Goal: Communication & Community: Answer question/provide support

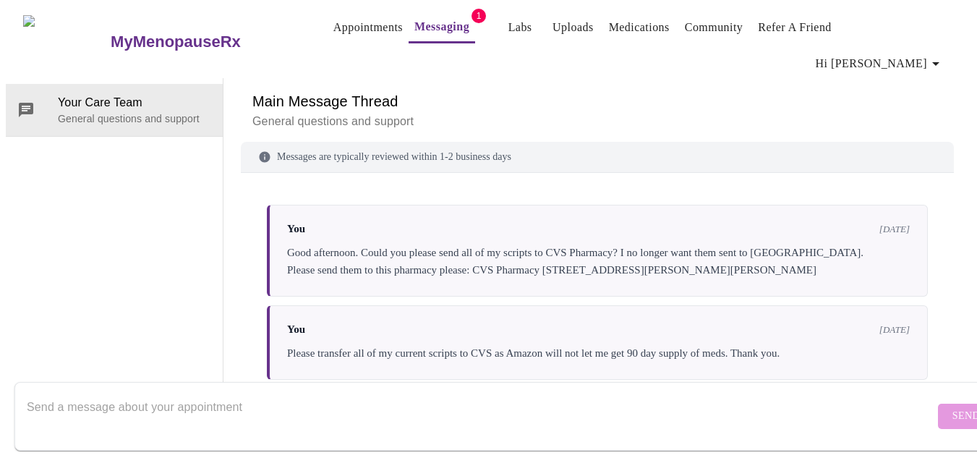
scroll to position [2673, 0]
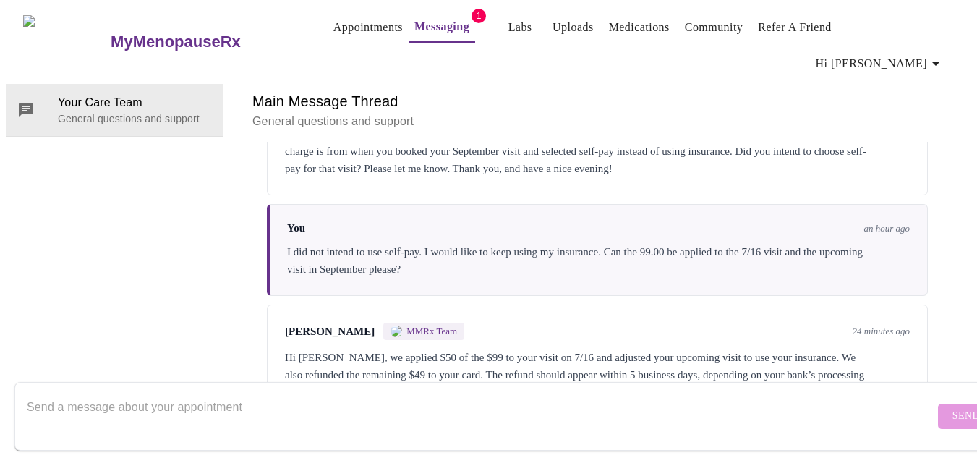
click at [675, 396] on textarea "Send a message about your appointment" at bounding box center [481, 416] width 908 height 46
click at [630, 393] on textarea "Send a message about your appointment" at bounding box center [481, 416] width 908 height 46
type textarea "Thank you so much."
click at [914, 421] on form "Thank you so much. Send" at bounding box center [509, 416] width 990 height 69
click at [953, 408] on span "Send" at bounding box center [966, 416] width 27 height 18
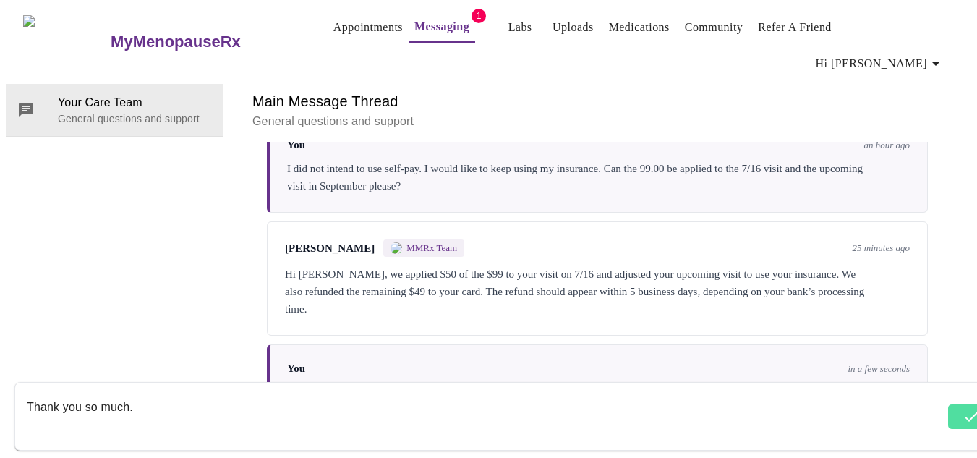
scroll to position [2761, 0]
